Goal: Information Seeking & Learning: Learn about a topic

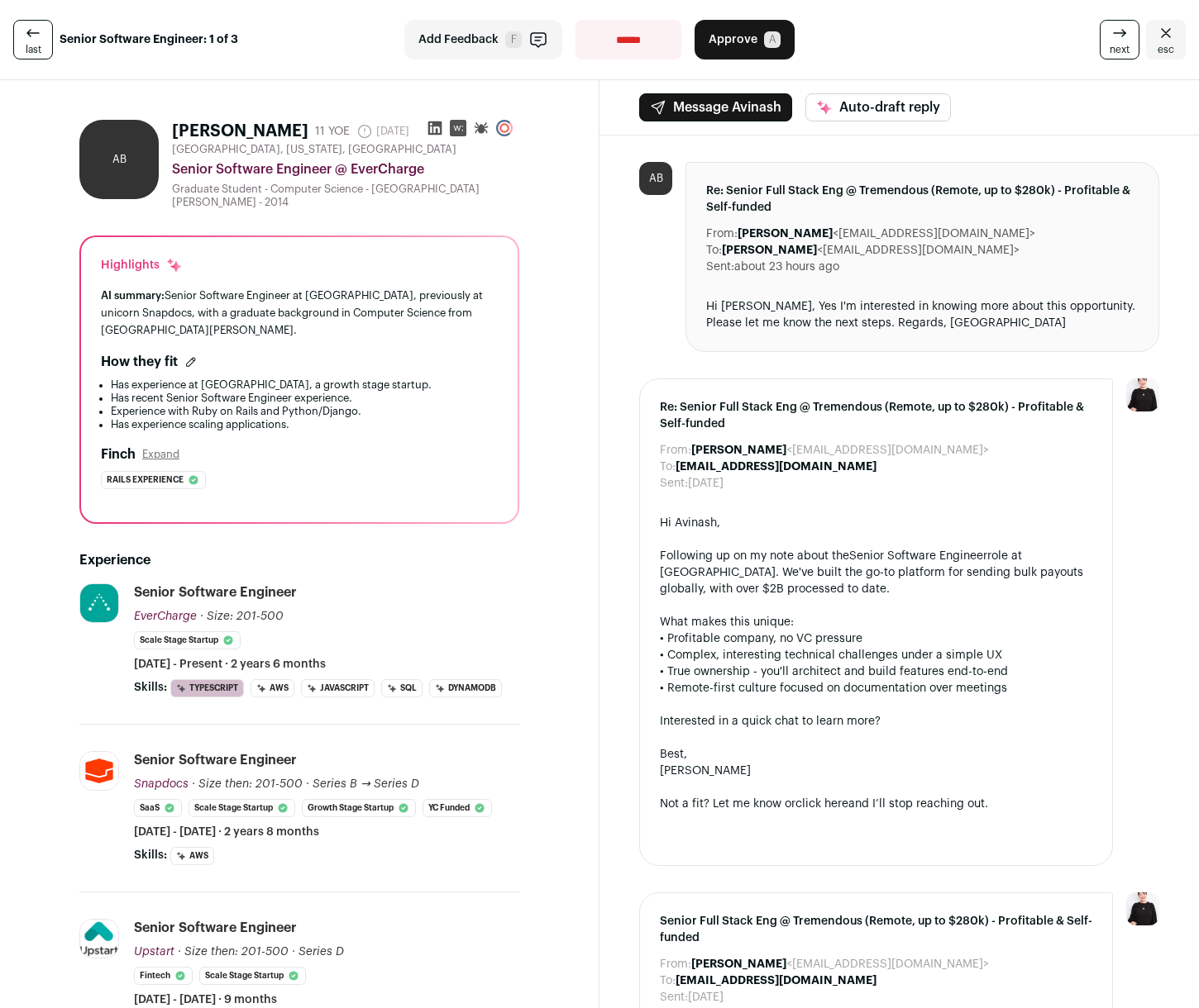
click at [276, 379] on li "Has experience at [GEOGRAPHIC_DATA], a growth stage startup." at bounding box center [304, 385] width 387 height 13
click at [275, 379] on li "Has experience at [GEOGRAPHIC_DATA], a growth stage startup." at bounding box center [304, 385] width 387 height 13
click at [267, 392] on li "Has recent Senior Software Engineer experience." at bounding box center [304, 398] width 387 height 13
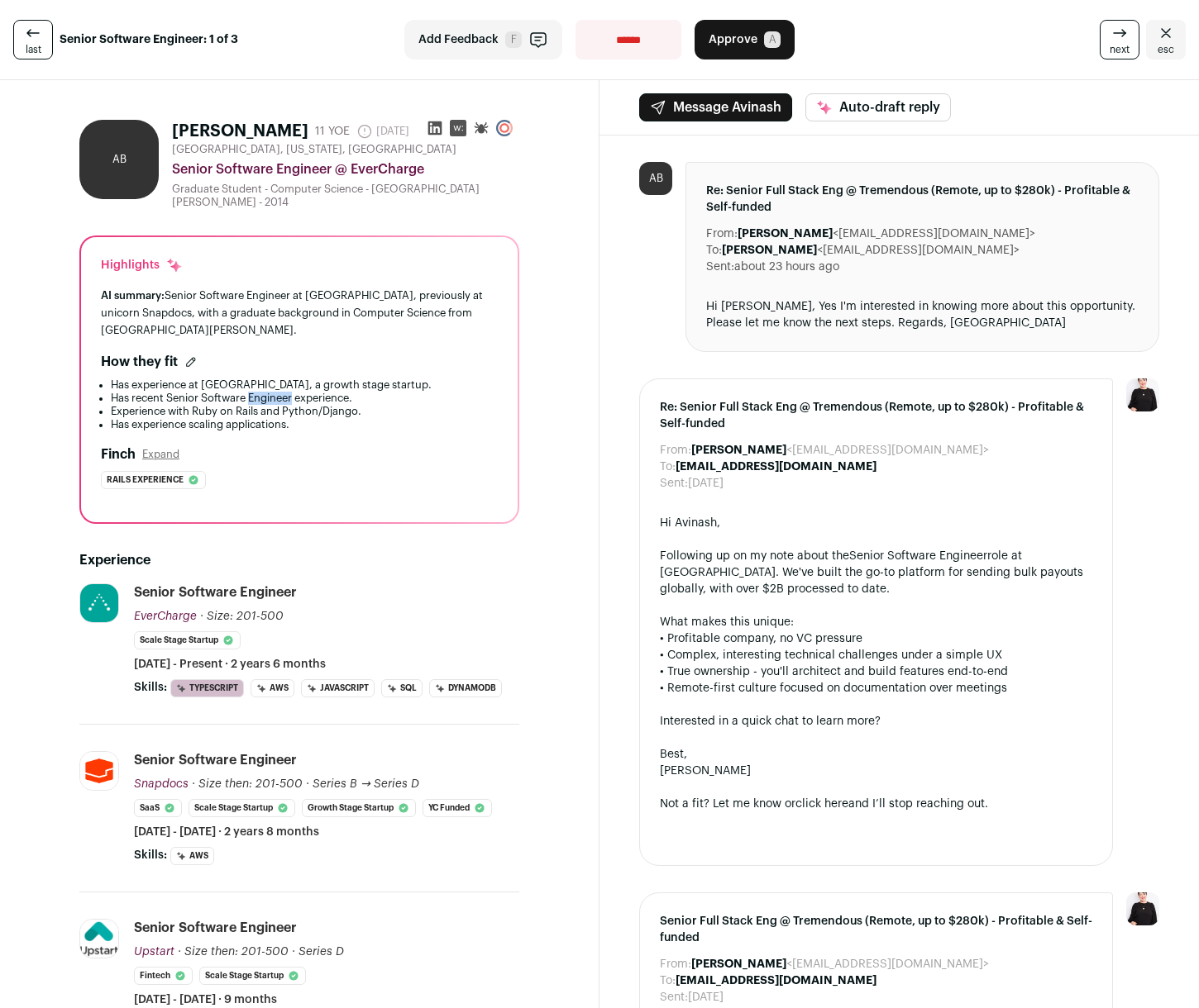
click at [267, 392] on li "Has recent Senior Software Engineer experience." at bounding box center [304, 398] width 387 height 13
click at [257, 406] on li "Experience with Ruby on Rails and Python/Django." at bounding box center [304, 411] width 387 height 13
click at [253, 418] on li "Has experience scaling applications." at bounding box center [304, 424] width 387 height 13
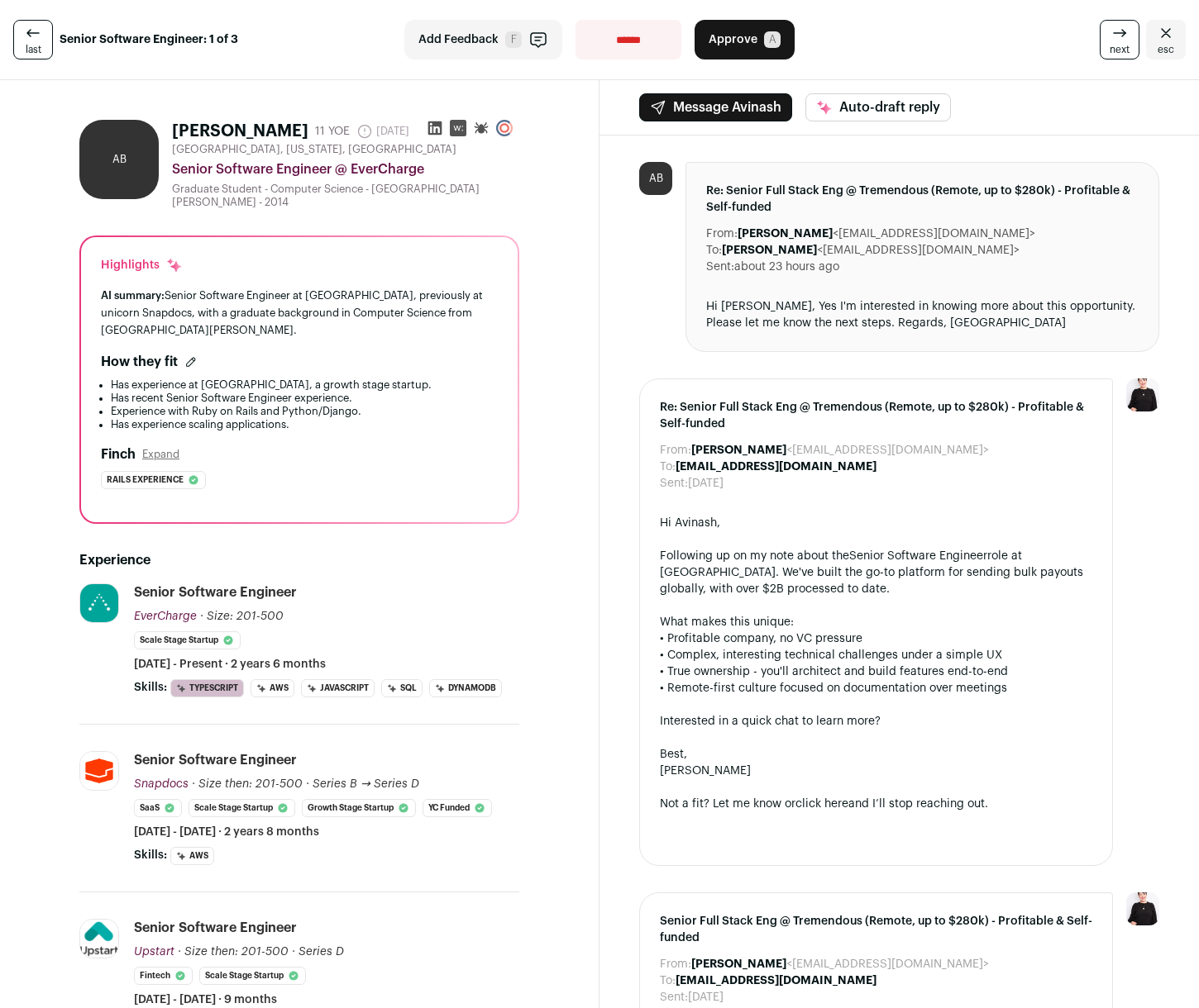
click at [253, 418] on li "Has experience scaling applications." at bounding box center [304, 424] width 387 height 13
